Goal: Task Accomplishment & Management: Complete application form

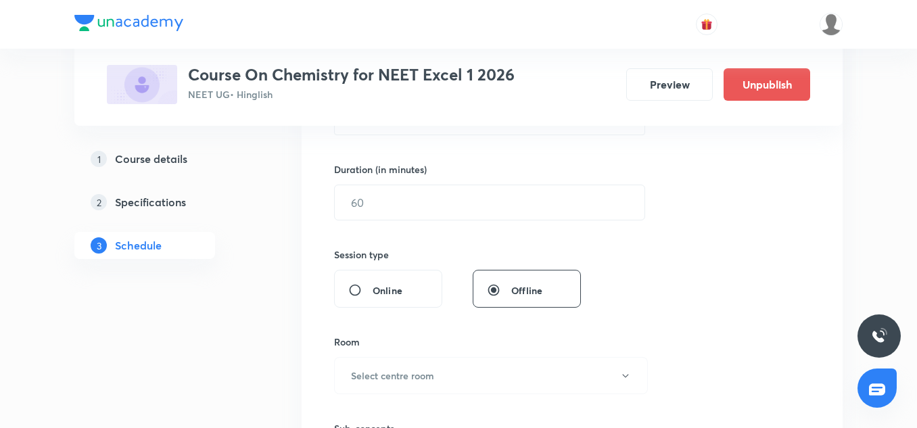
scroll to position [395, 0]
click at [154, 158] on h5 "Course details" at bounding box center [151, 159] width 72 height 16
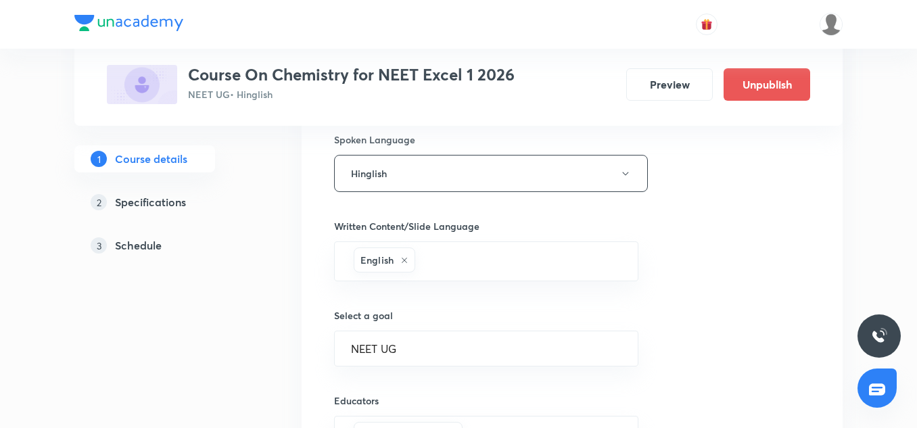
scroll to position [911, 0]
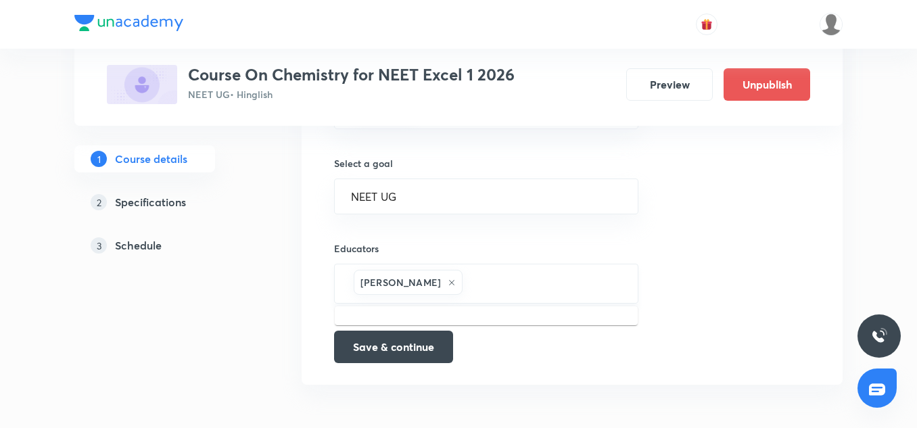
click at [498, 281] on input "text" at bounding box center [543, 283] width 156 height 25
click at [425, 351] on button "Save & continue" at bounding box center [393, 345] width 119 height 32
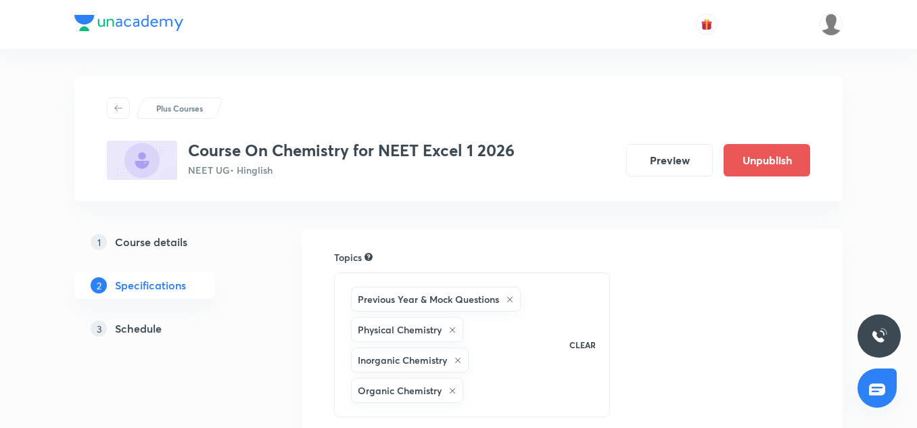
click at [437, 285] on div "Previous Year & Mock Questions Physical Chemistry Inorganic Chemistry Organic C…" at bounding box center [453, 345] width 210 height 122
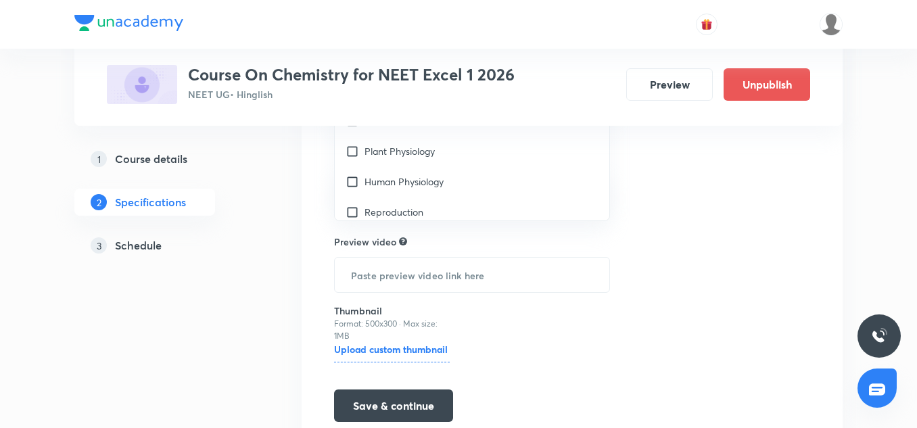
scroll to position [534, 0]
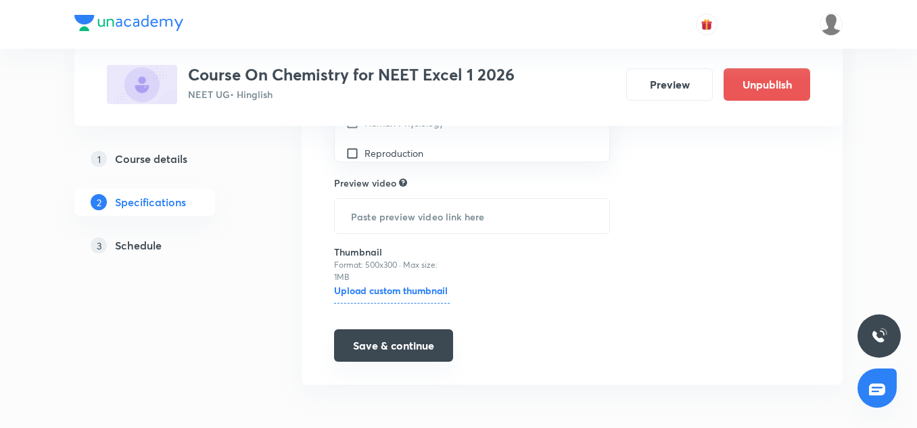
click at [413, 339] on button "Save & continue" at bounding box center [393, 345] width 119 height 32
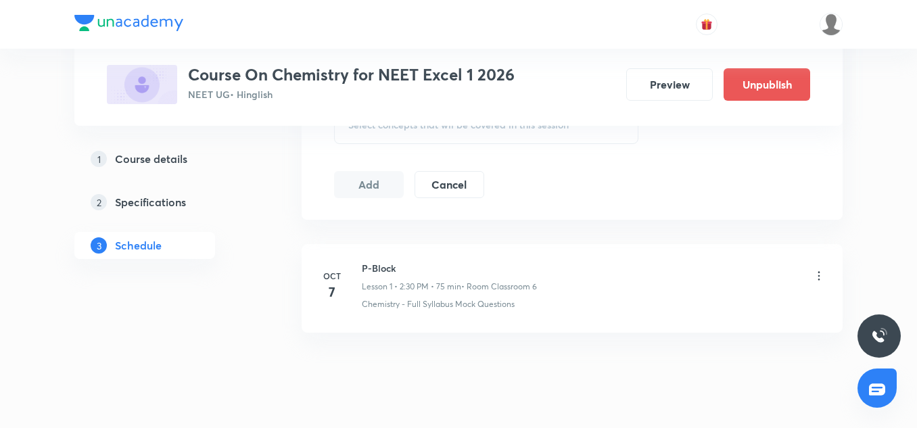
scroll to position [761, 0]
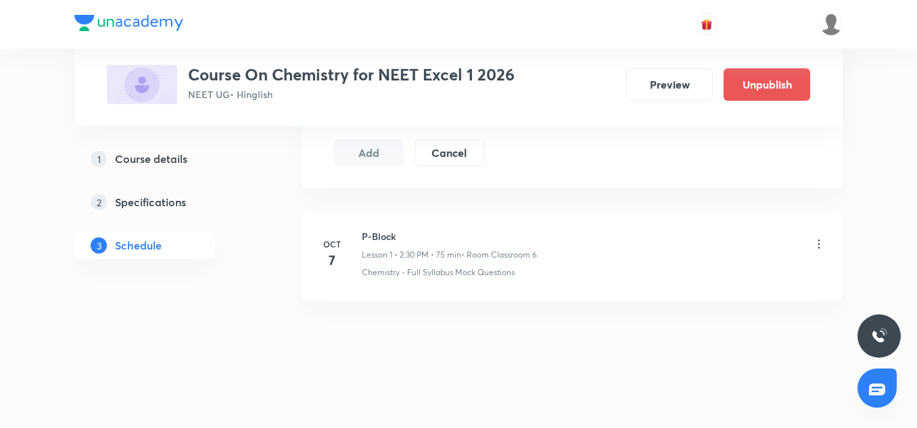
click at [452, 250] on p "Lesson 1 • 2:30 PM • 75 min" at bounding box center [411, 255] width 99 height 12
